Goal: Book appointment/travel/reservation

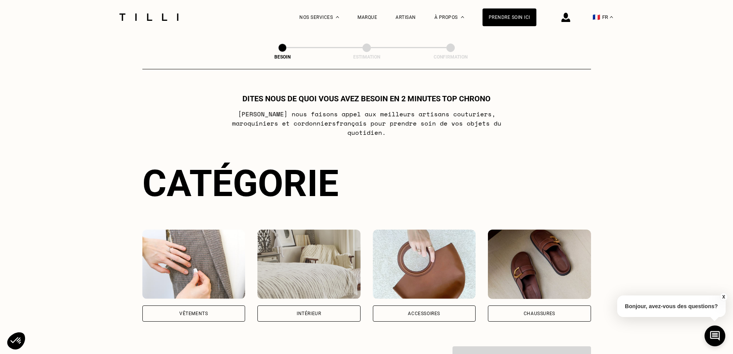
click at [442, 267] on img at bounding box center [424, 263] width 103 height 69
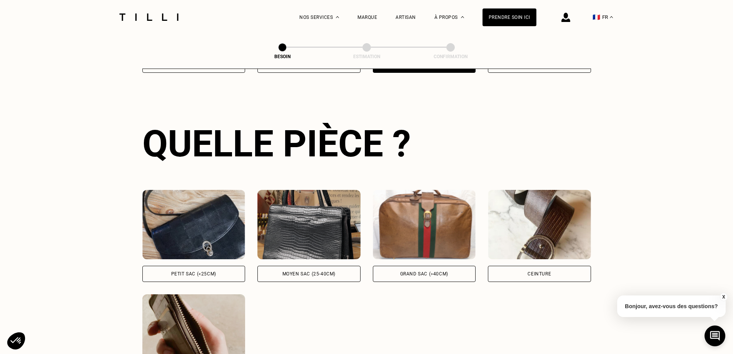
scroll to position [252, 0]
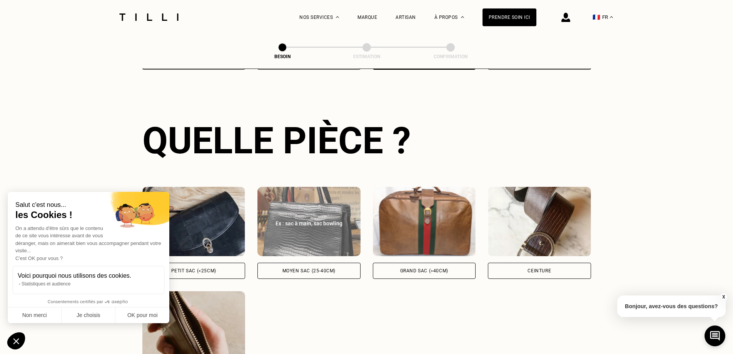
click at [339, 219] on div "Ex : sac à main, sac bowling" at bounding box center [309, 223] width 86 height 8
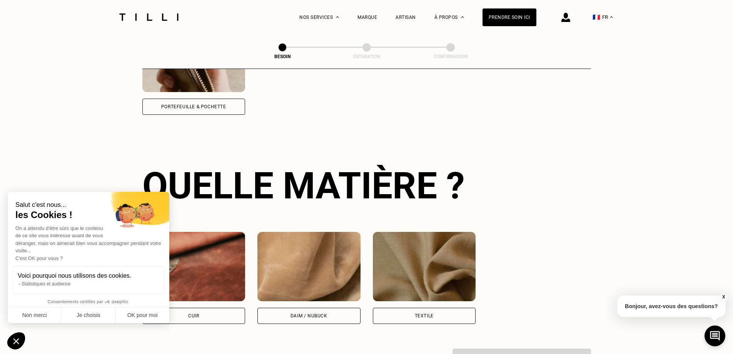
scroll to position [566, 0]
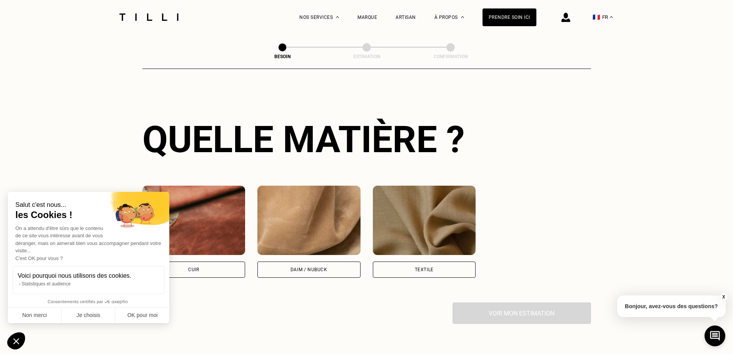
click at [214, 213] on img at bounding box center [193, 219] width 103 height 69
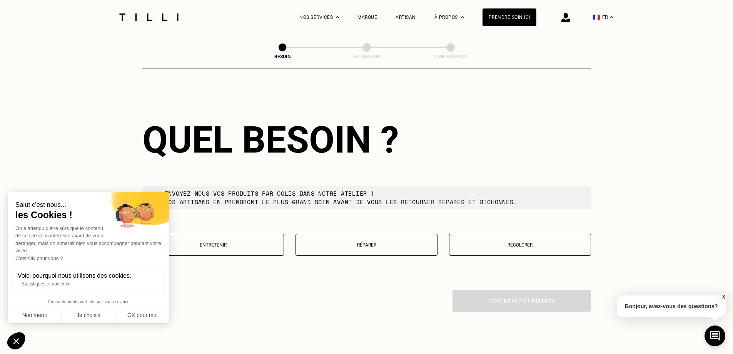
scroll to position [776, 0]
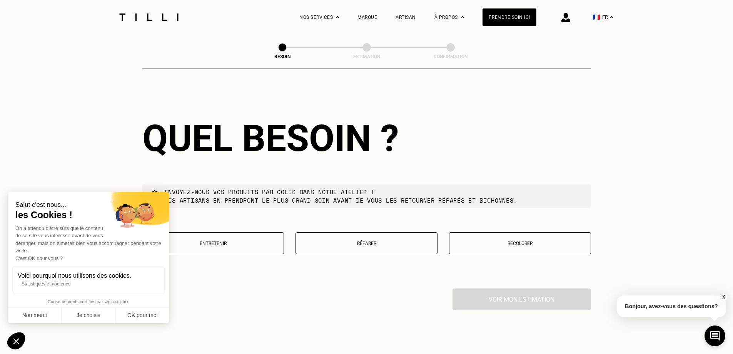
click at [380, 245] on button "Réparer" at bounding box center [366, 243] width 142 height 22
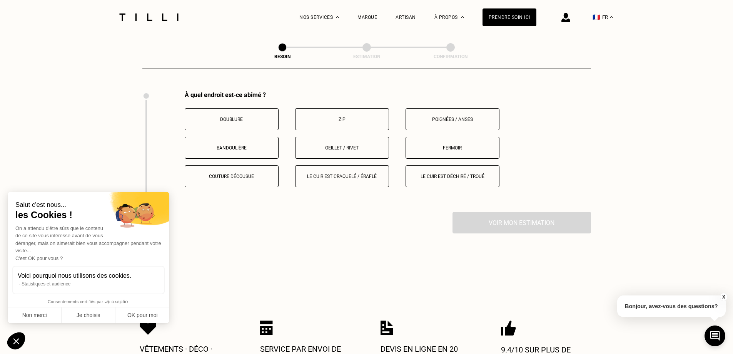
scroll to position [973, 0]
click at [446, 139] on button "Fermoir" at bounding box center [453, 147] width 94 height 22
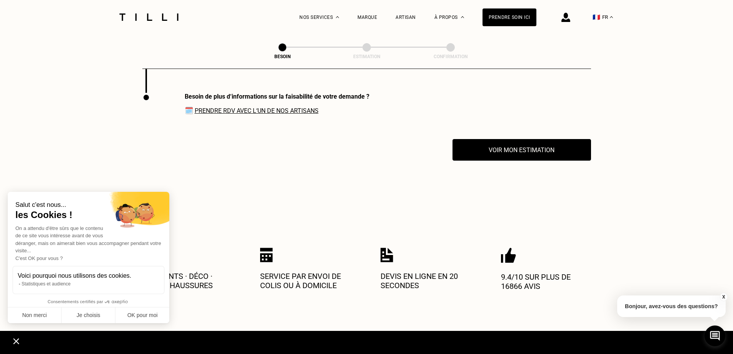
scroll to position [1094, 0]
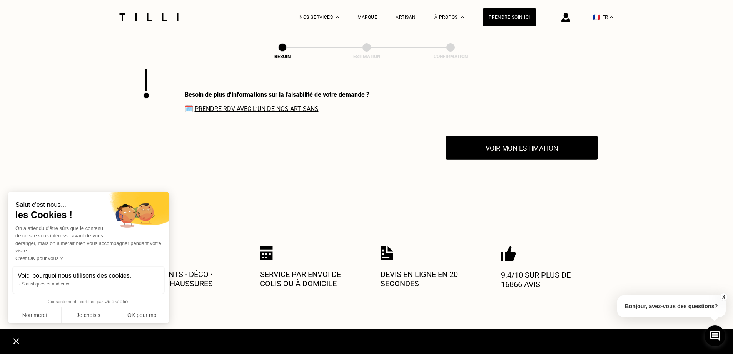
click at [487, 147] on button "Voir mon estimation" at bounding box center [522, 148] width 152 height 24
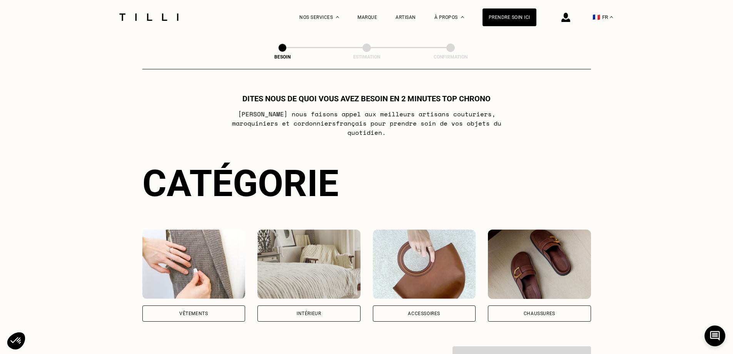
scroll to position [426, 0]
